Goal: Information Seeking & Learning: Learn about a topic

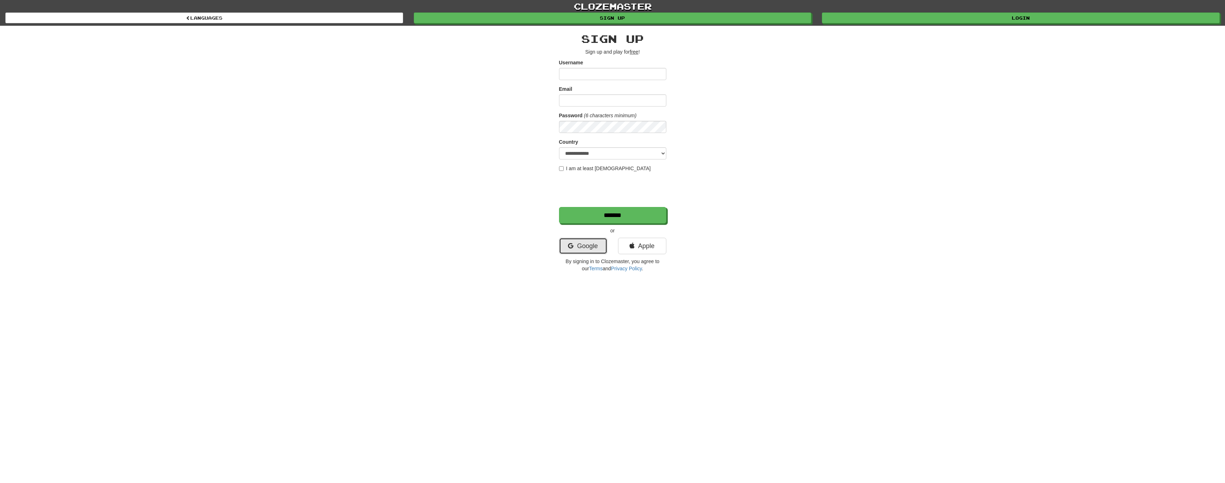
click at [596, 239] on link "Google" at bounding box center [583, 246] width 48 height 16
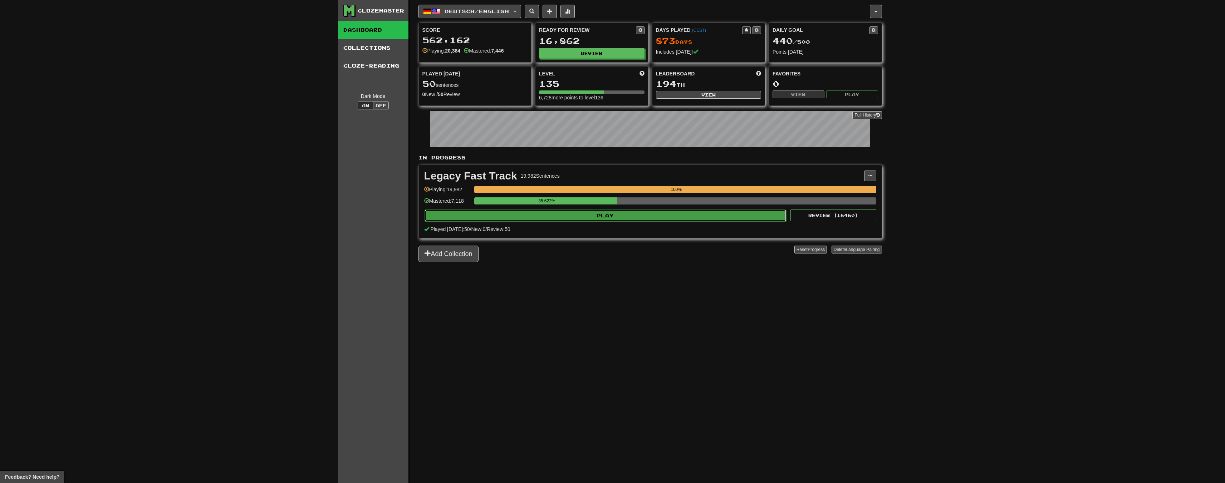
click at [577, 216] on button "Play" at bounding box center [605, 216] width 362 height 12
select select "**"
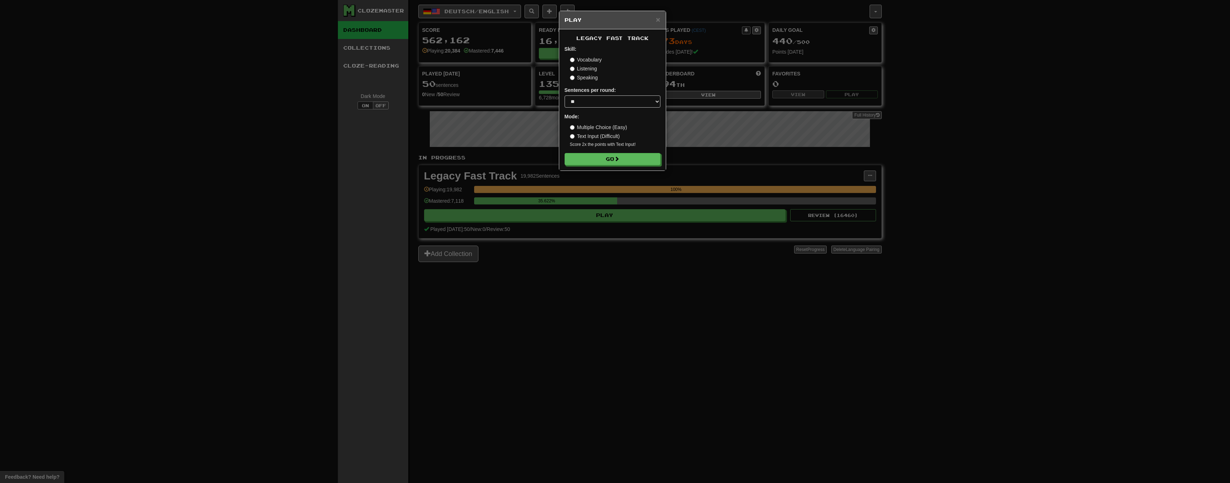
click at [625, 166] on div "Legacy Fast Track Skill: Vocabulary Listening Speaking Sentences per round: * *…" at bounding box center [612, 99] width 107 height 141
click at [623, 162] on button "Go" at bounding box center [613, 159] width 96 height 12
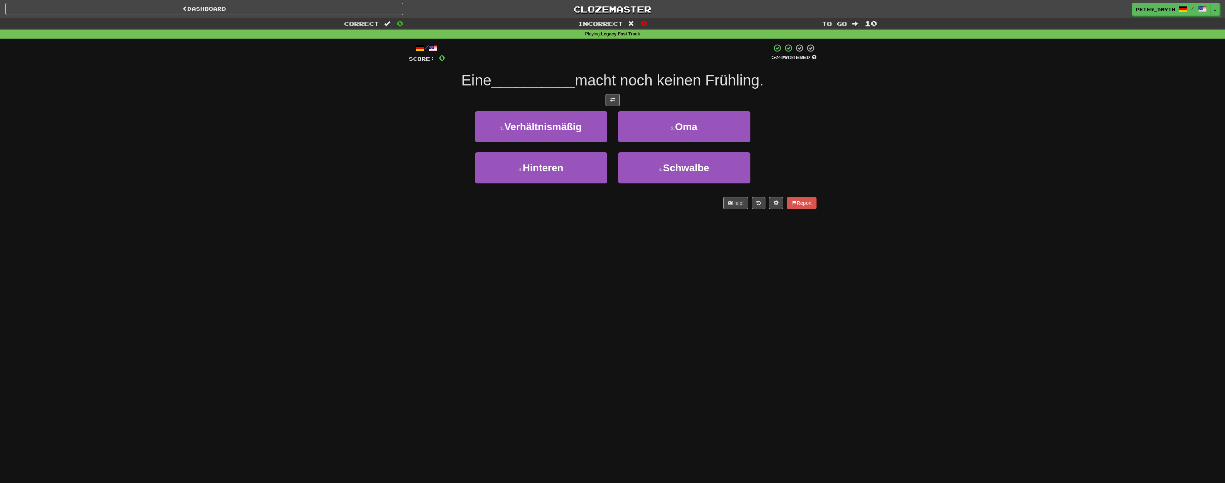
click at [168, 171] on div "Correct : 0 Incorrect : 0 To go : 10 Playing : Legacy Fast Track / Score: 0 50 …" at bounding box center [612, 118] width 1225 height 201
click at [211, 166] on div "Correct : 0 Incorrect : 0 To go : 10 Playing : Legacy Fast Track / Score: 0 50 …" at bounding box center [612, 118] width 1225 height 201
click at [387, 251] on div "Dashboard Clozemaster Peter_Smyth / Toggle Dropdown Dashboard Leaderboard Activ…" at bounding box center [612, 241] width 1225 height 483
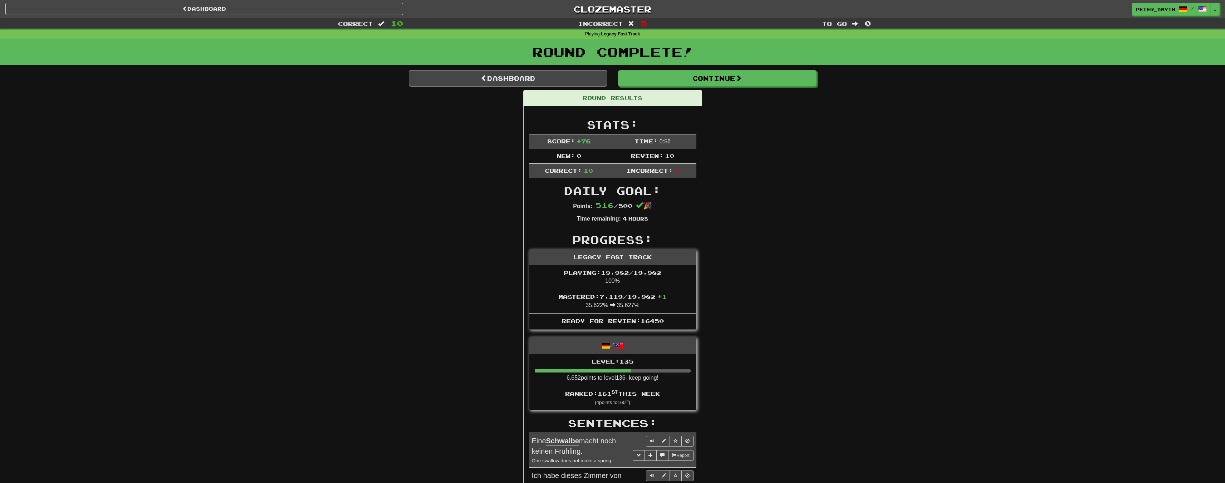
click at [421, 223] on div "Round Results Stats: Score: + 76 Time: 0 : 56 New: 0 Review: 10 Correct: 10 Inc…" at bounding box center [613, 459] width 408 height 738
